Goal: Information Seeking & Learning: Learn about a topic

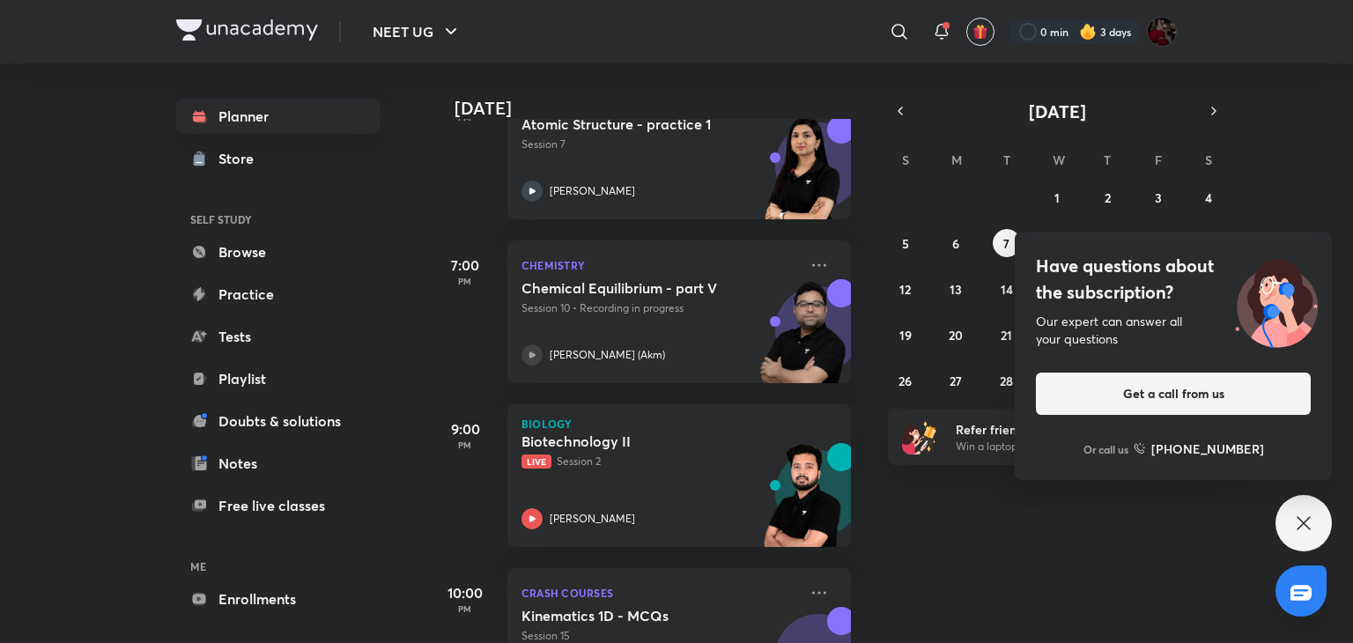
scroll to position [3134, 0]
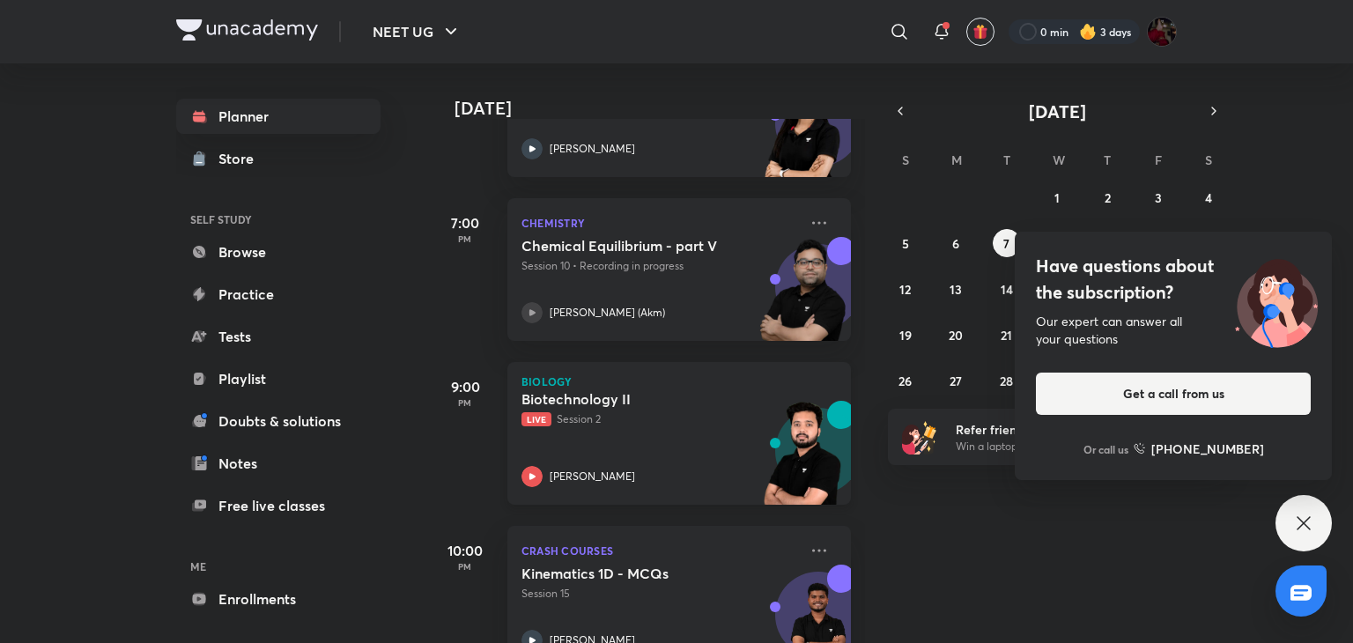
click at [529, 475] on icon at bounding box center [532, 476] width 6 height 6
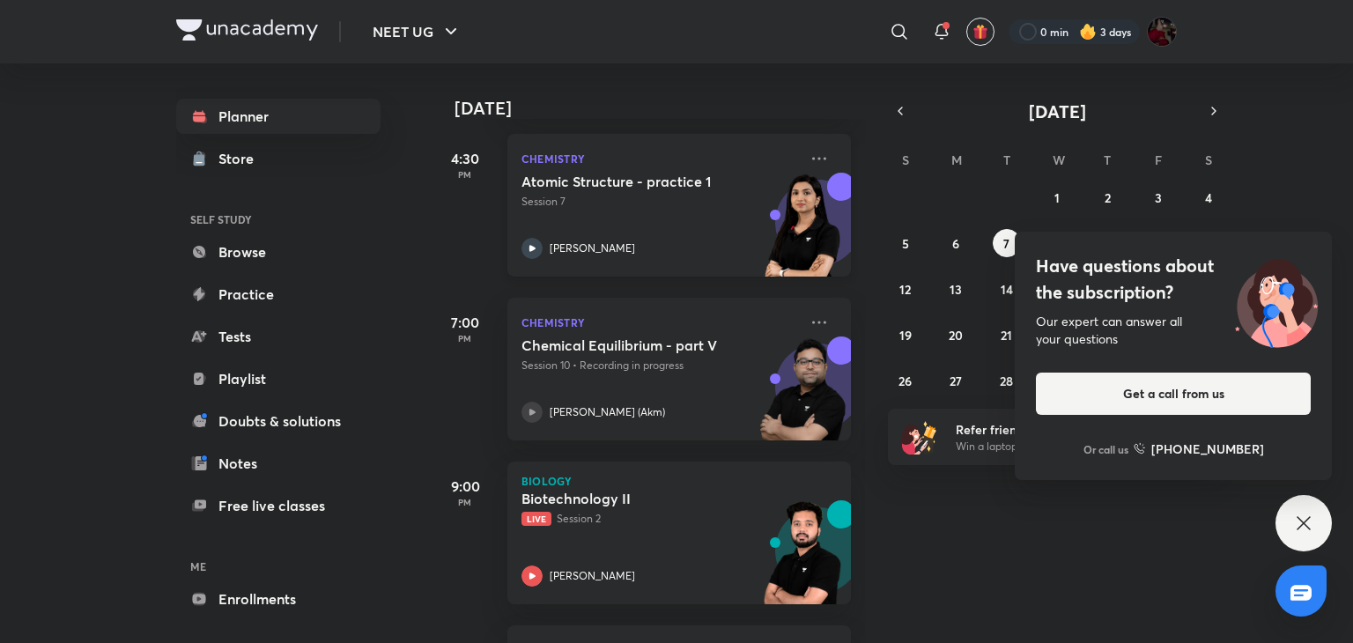
scroll to position [3188, 0]
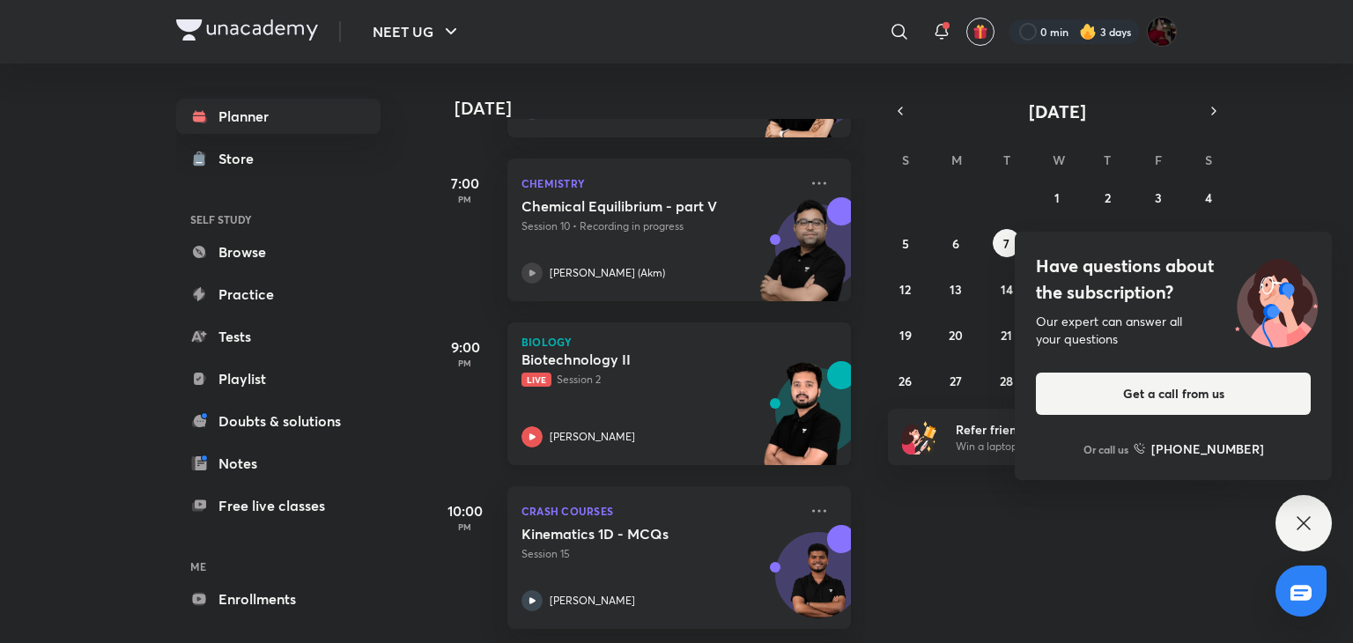
click at [532, 433] on icon at bounding box center [532, 436] width 6 height 6
